Goal: Task Accomplishment & Management: Manage account settings

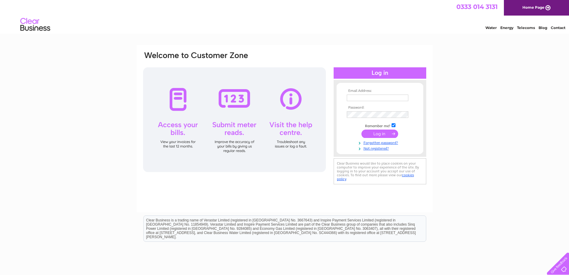
type input "[EMAIL_ADDRESS][DOMAIN_NAME]"
click at [374, 134] on input "submit" at bounding box center [380, 133] width 37 height 8
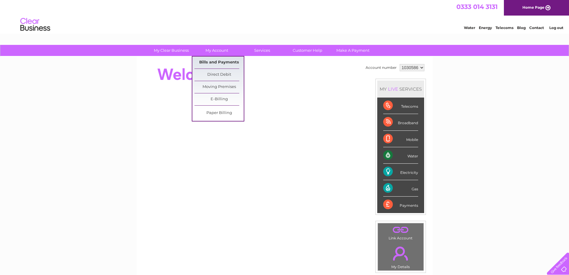
click at [215, 62] on link "Bills and Payments" at bounding box center [219, 63] width 49 height 12
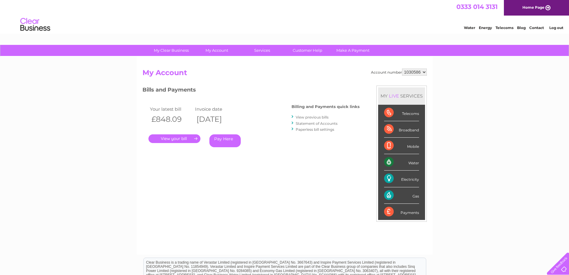
click at [175, 138] on link "." at bounding box center [175, 138] width 52 height 9
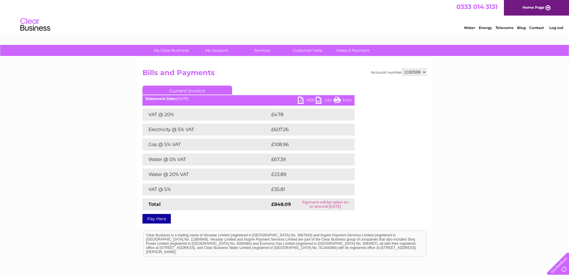
click at [301, 100] on link "PDF" at bounding box center [307, 101] width 18 height 9
click at [555, 30] on link "Log out" at bounding box center [557, 27] width 14 height 4
